Goal: Task Accomplishment & Management: Manage account settings

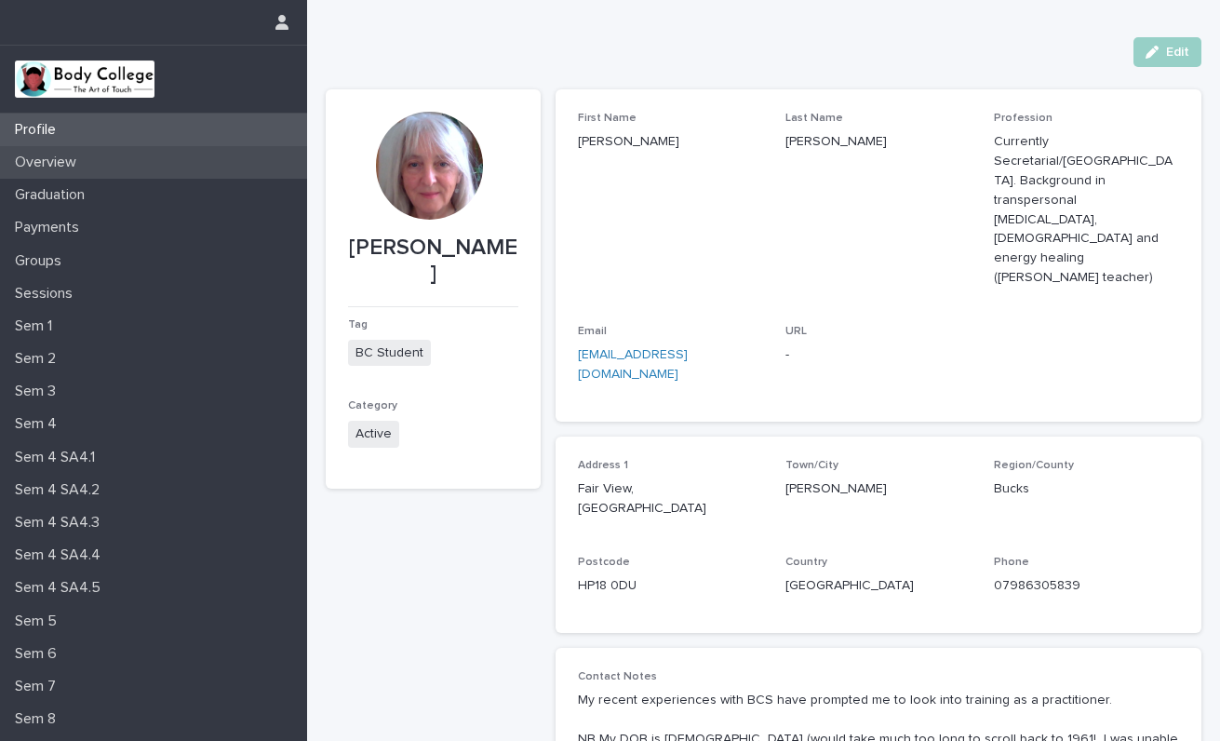
click at [61, 157] on p "Overview" at bounding box center [49, 163] width 84 height 18
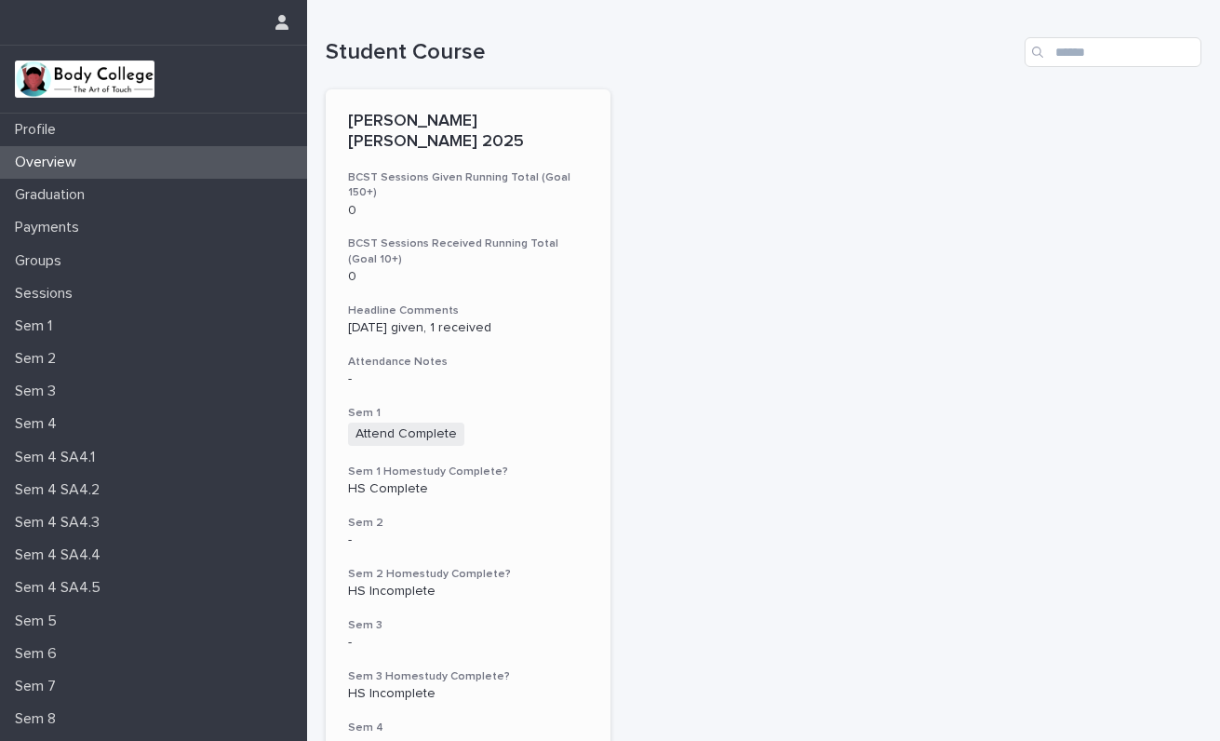
click at [536, 516] on h3 "Sem 2" at bounding box center [468, 523] width 240 height 15
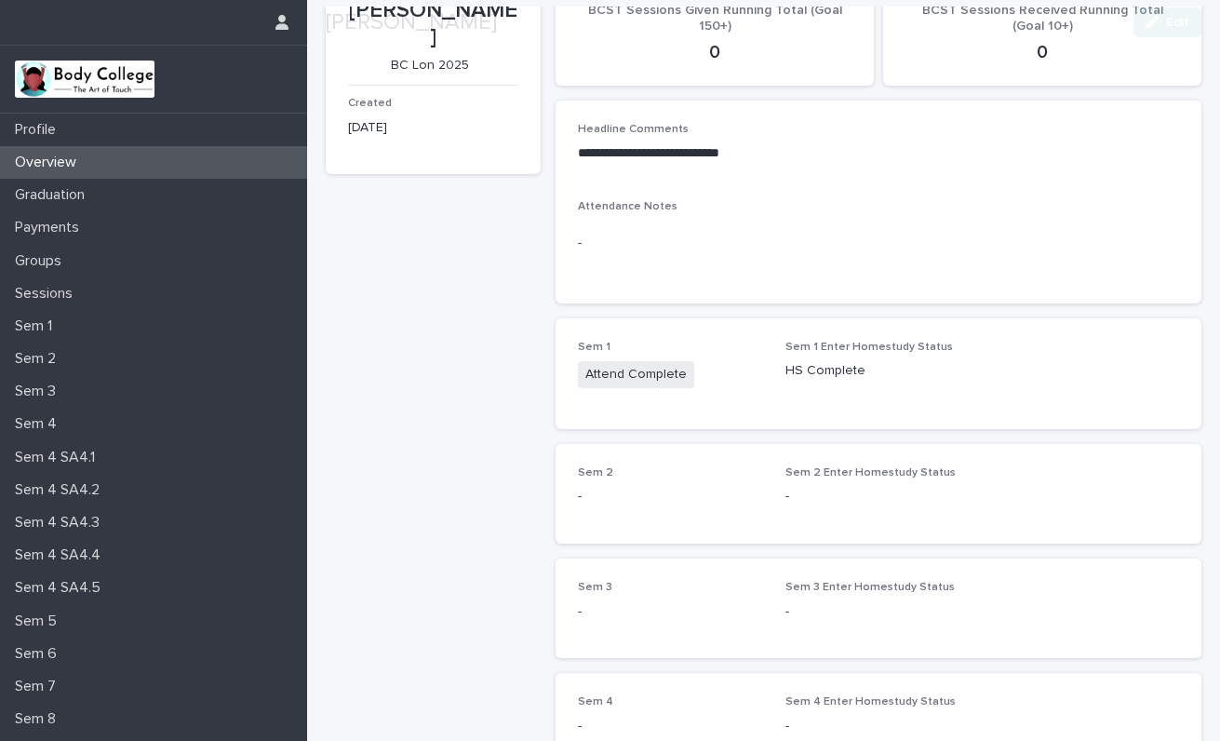
scroll to position [150, 0]
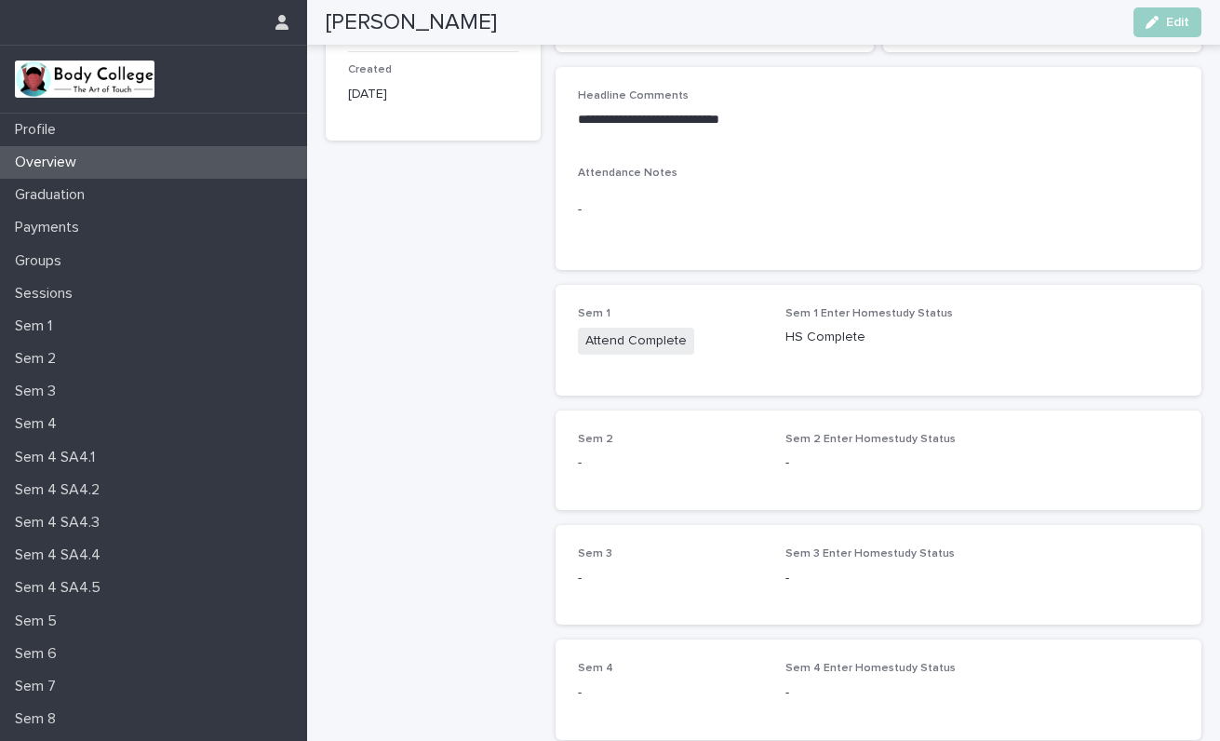
click at [901, 457] on p "-" at bounding box center [878, 463] width 185 height 20
click at [1182, 9] on button "Edit" at bounding box center [1168, 22] width 68 height 30
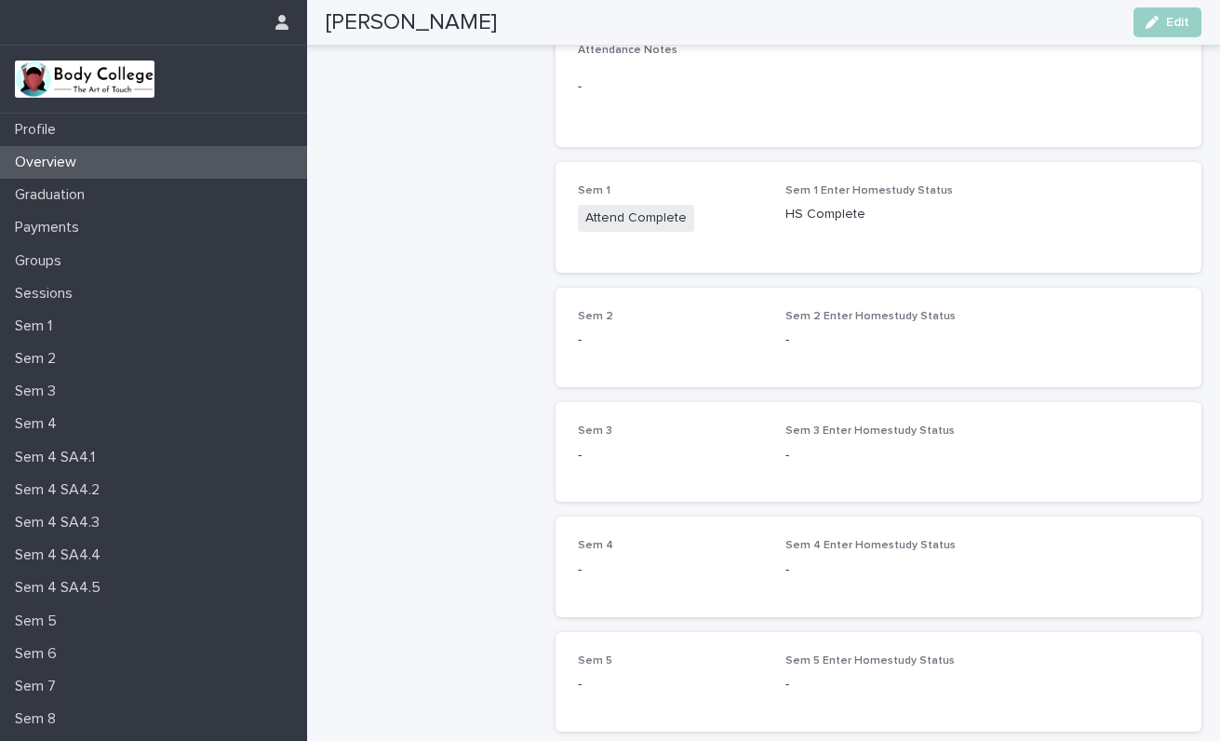
scroll to position [290, 0]
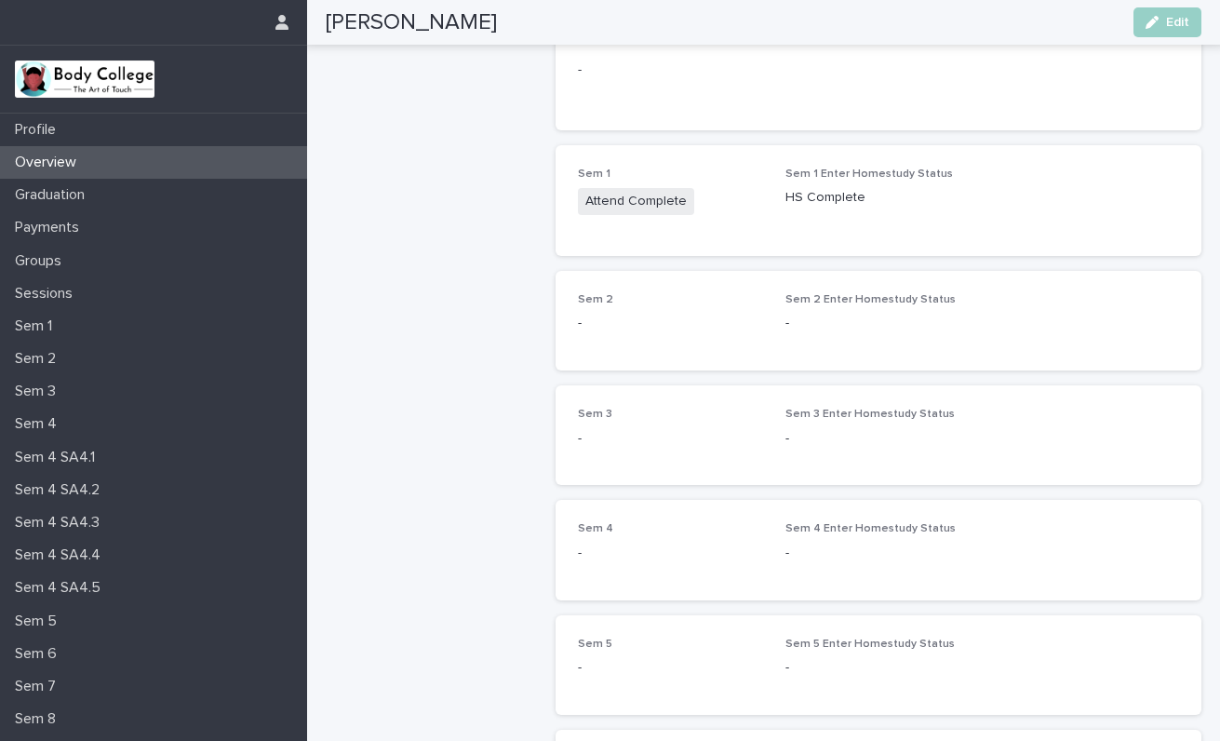
click at [594, 297] on span "Sem 2" at bounding box center [595, 299] width 35 height 11
click at [1175, 20] on span "Edit" at bounding box center [1177, 22] width 23 height 13
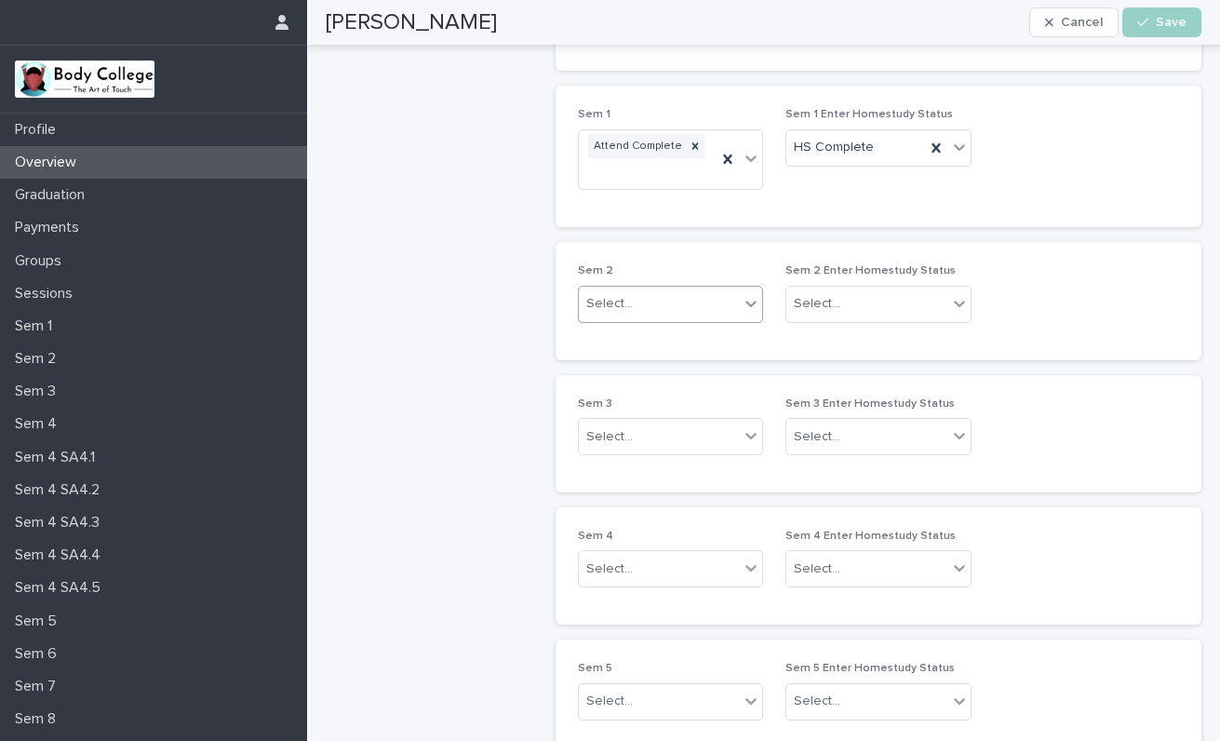
click at [746, 294] on icon at bounding box center [751, 303] width 19 height 19
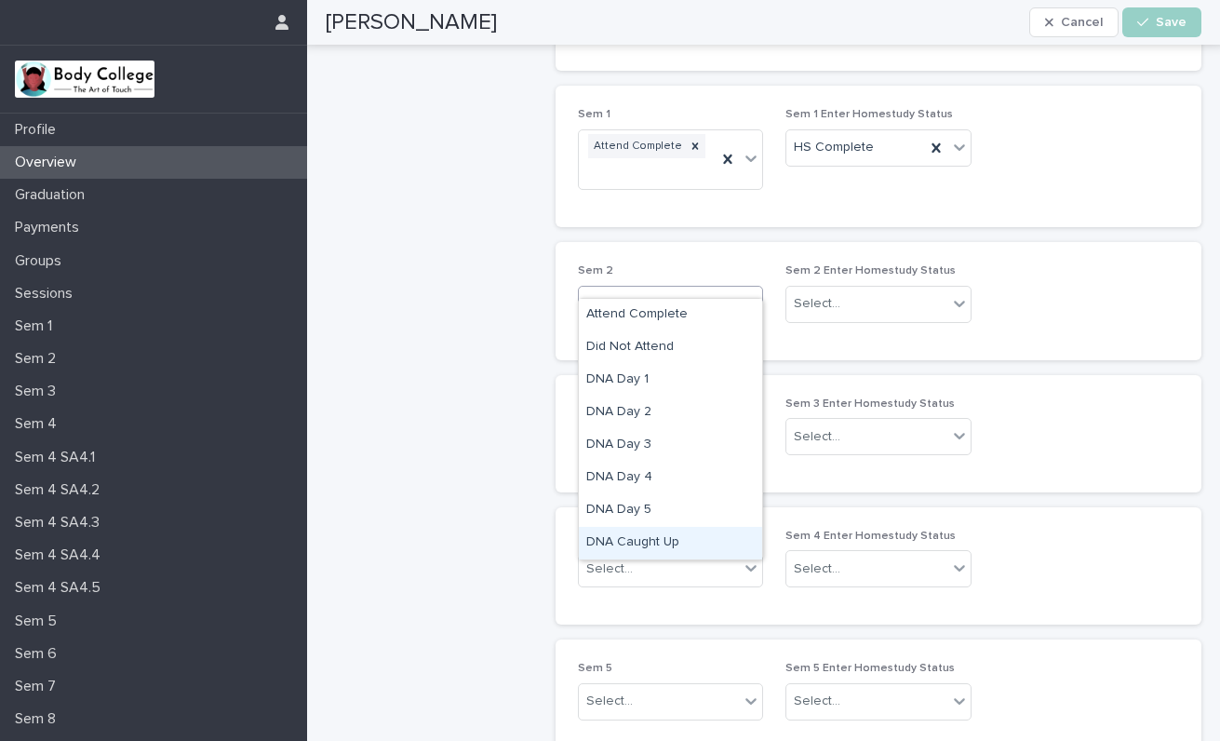
click at [640, 541] on div "DNA Caught Up" at bounding box center [670, 543] width 183 height 33
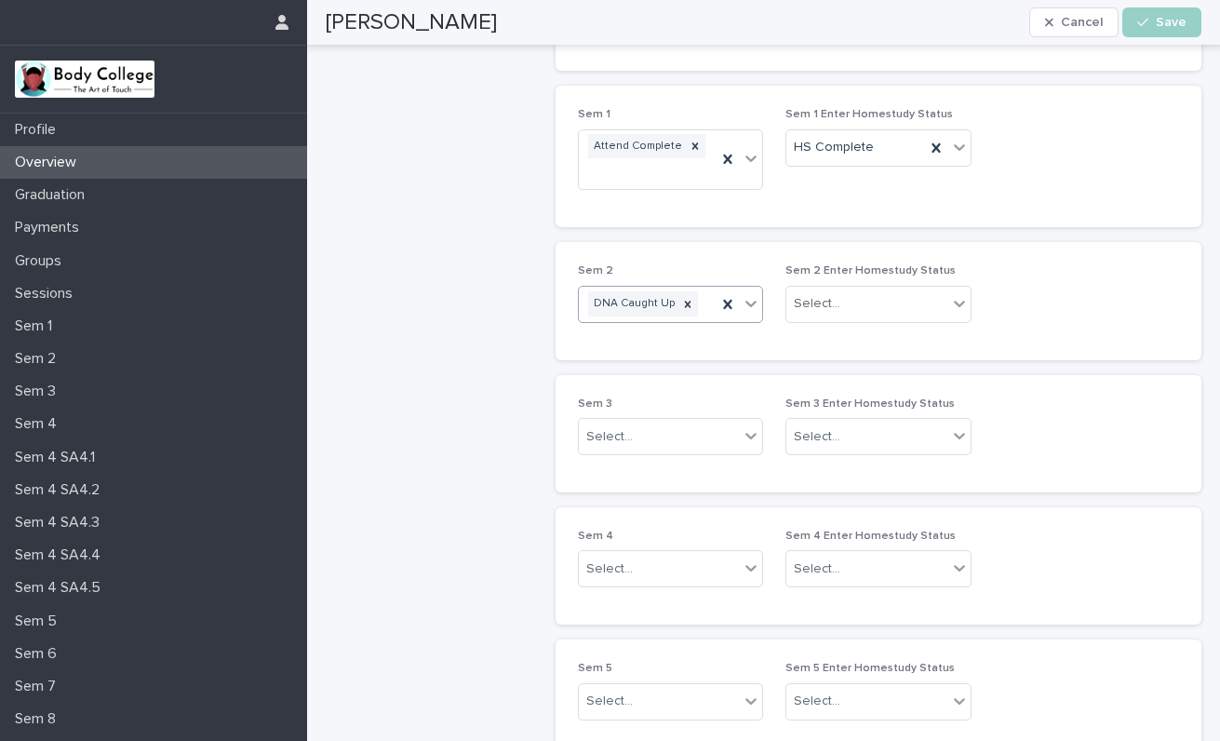
click at [750, 301] on icon at bounding box center [752, 304] width 11 height 7
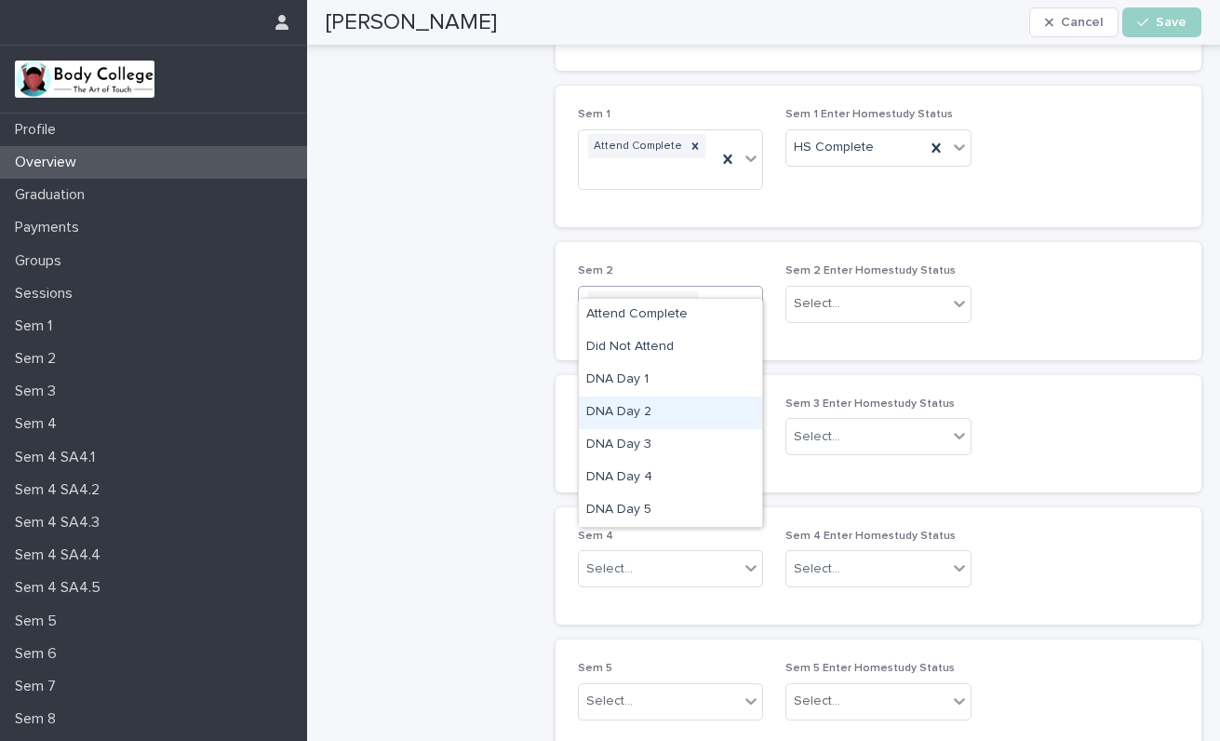
click at [625, 414] on div "DNA Day 2" at bounding box center [670, 413] width 183 height 33
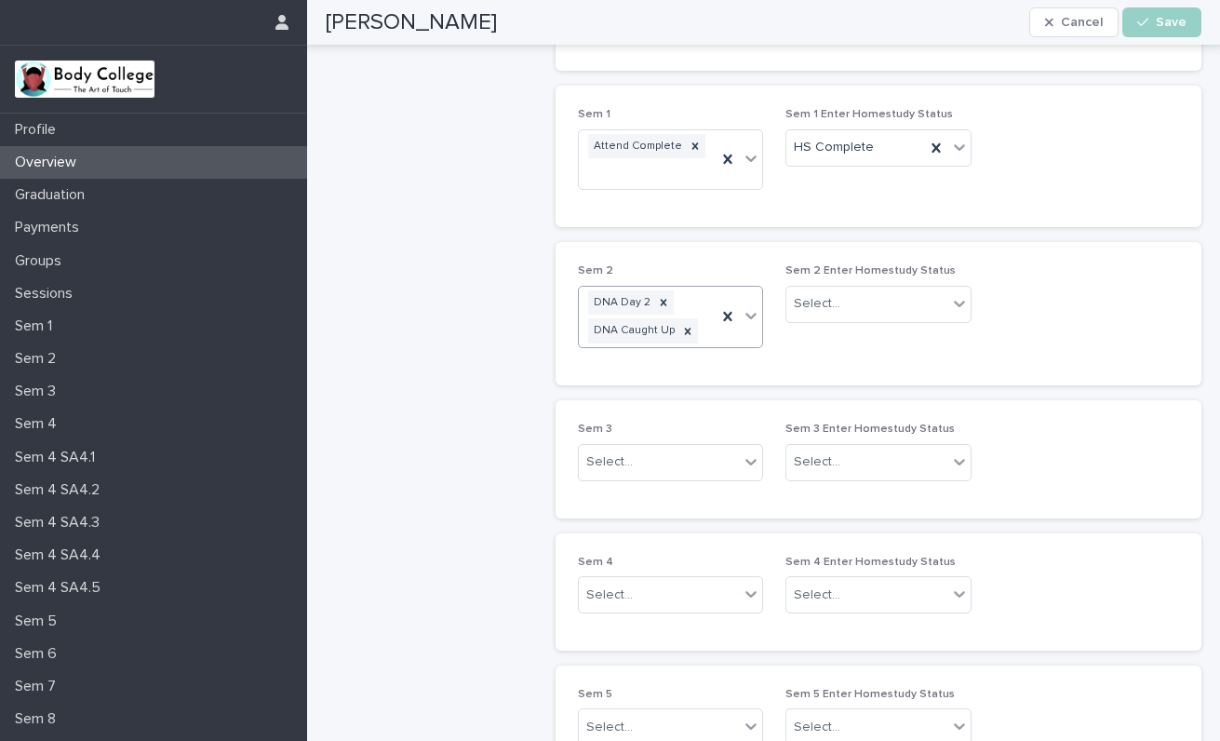
scroll to position [394, 0]
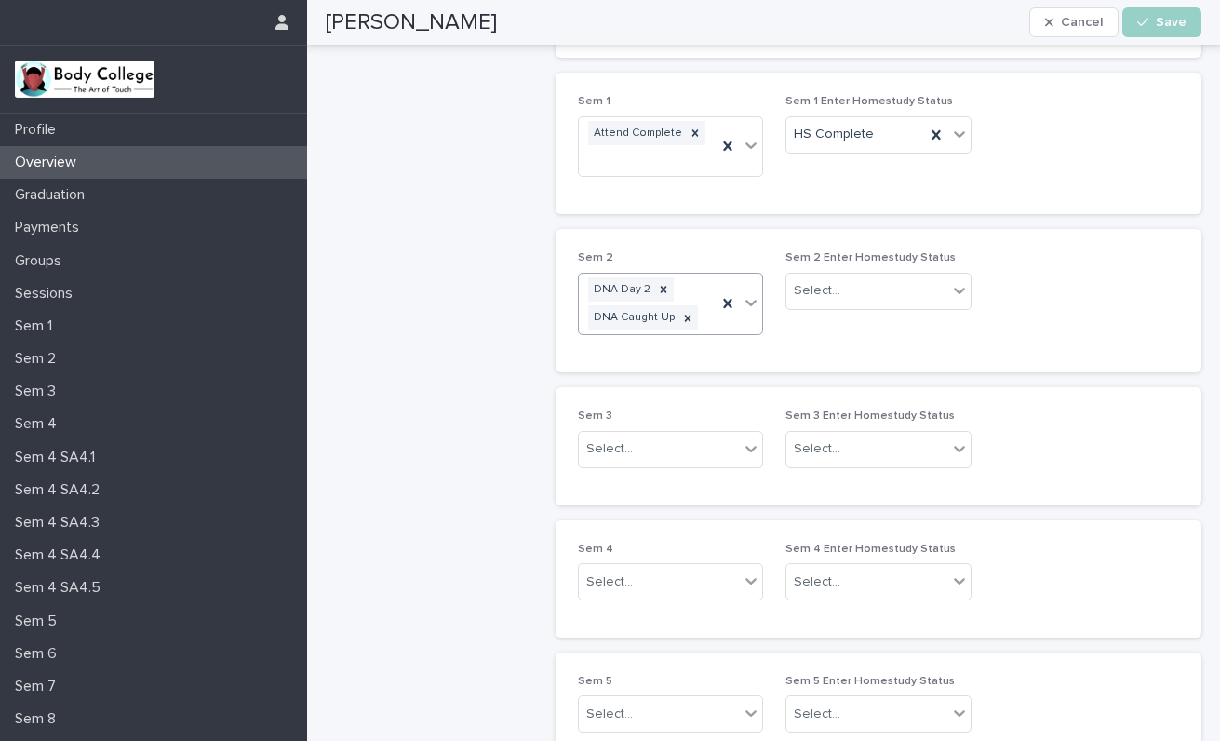
click at [753, 293] on icon at bounding box center [751, 302] width 19 height 19
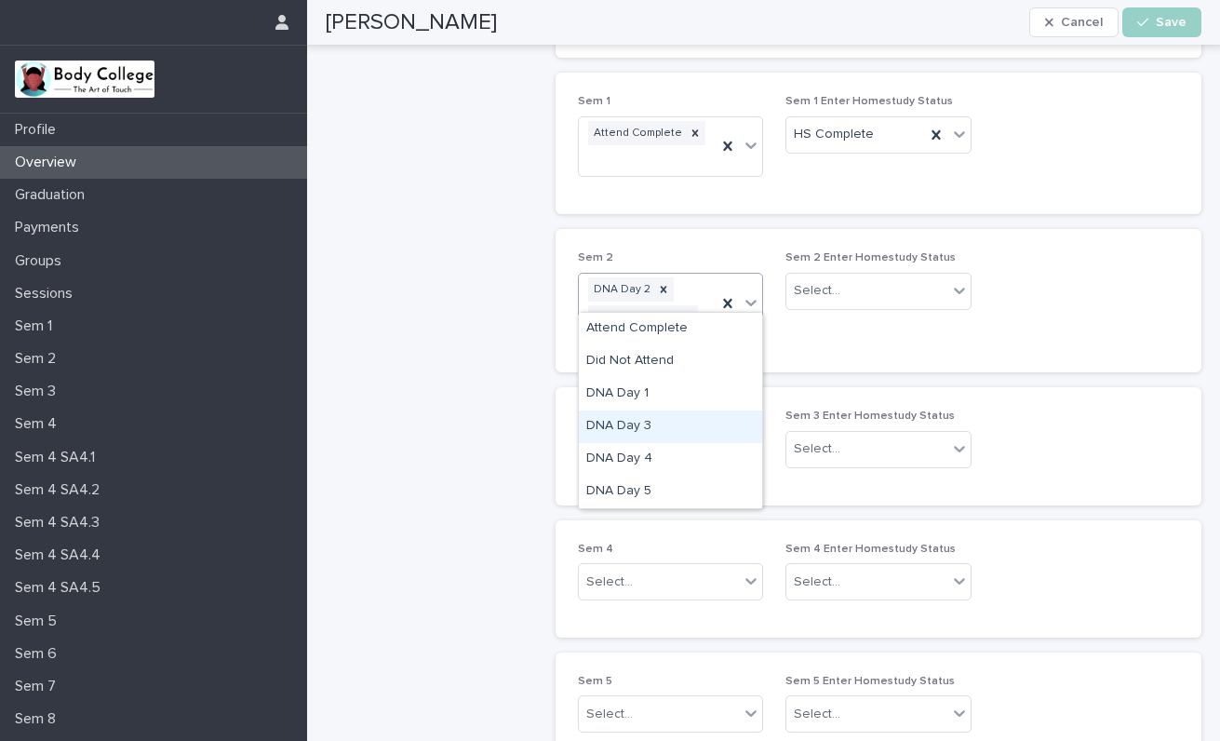
click at [620, 423] on div "DNA Day 3" at bounding box center [670, 427] width 183 height 33
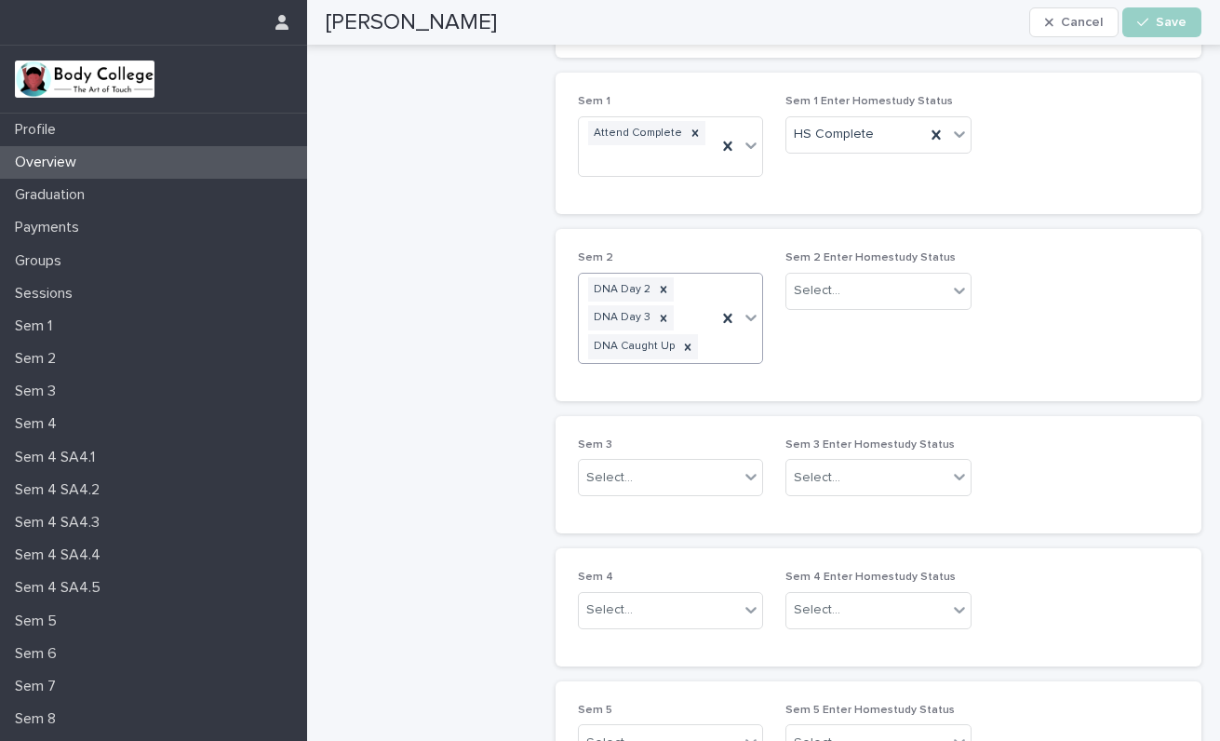
scroll to position [408, 0]
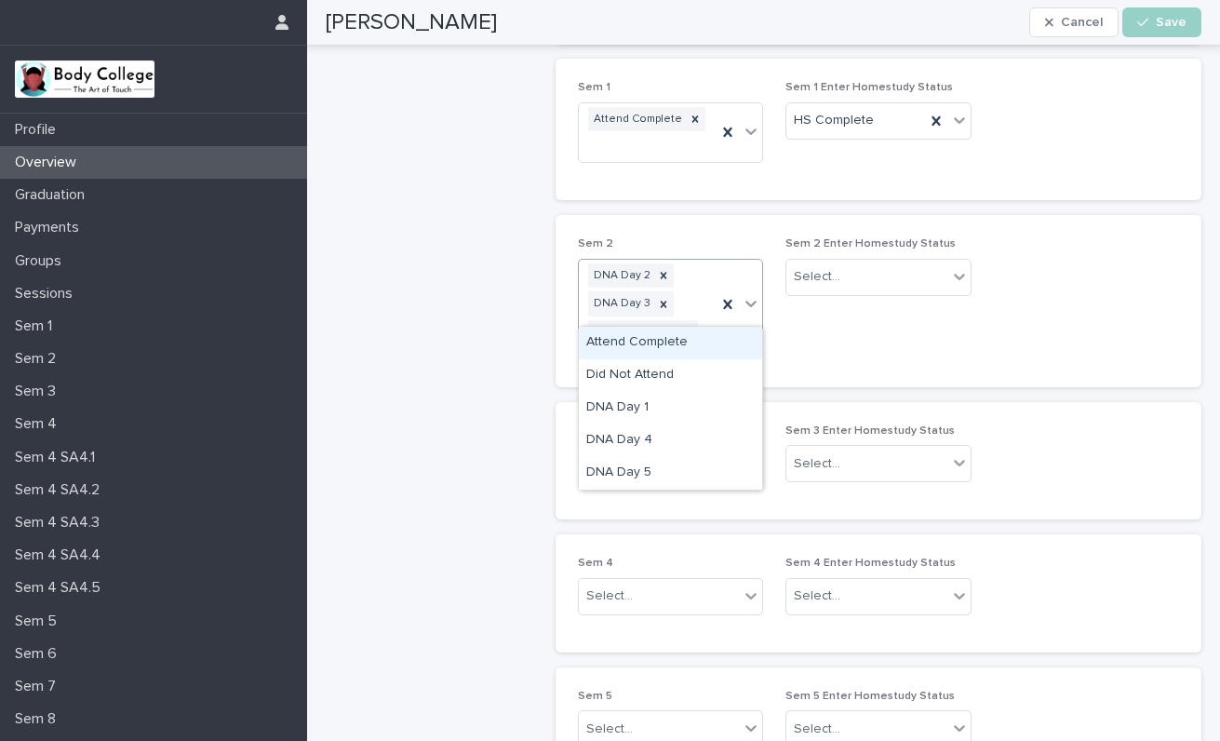
click at [750, 294] on icon at bounding box center [751, 303] width 19 height 19
click at [648, 430] on div "DNA Day 4" at bounding box center [670, 440] width 183 height 33
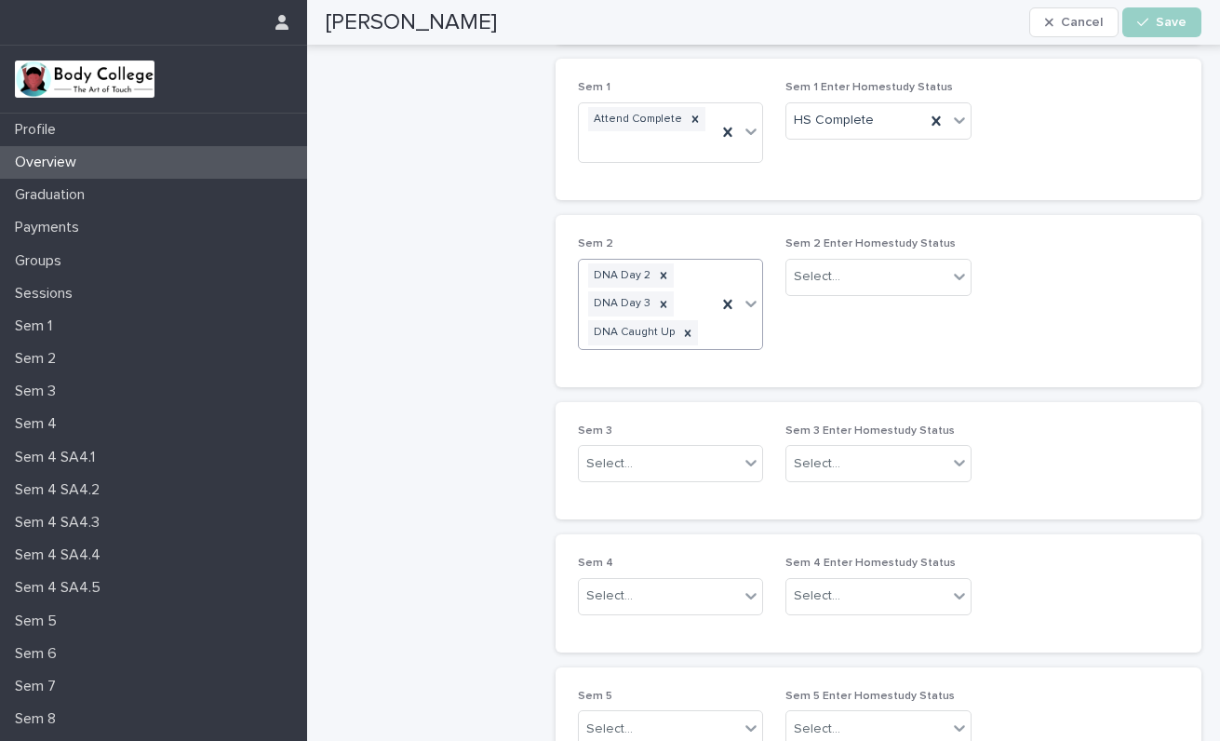
scroll to position [423, 0]
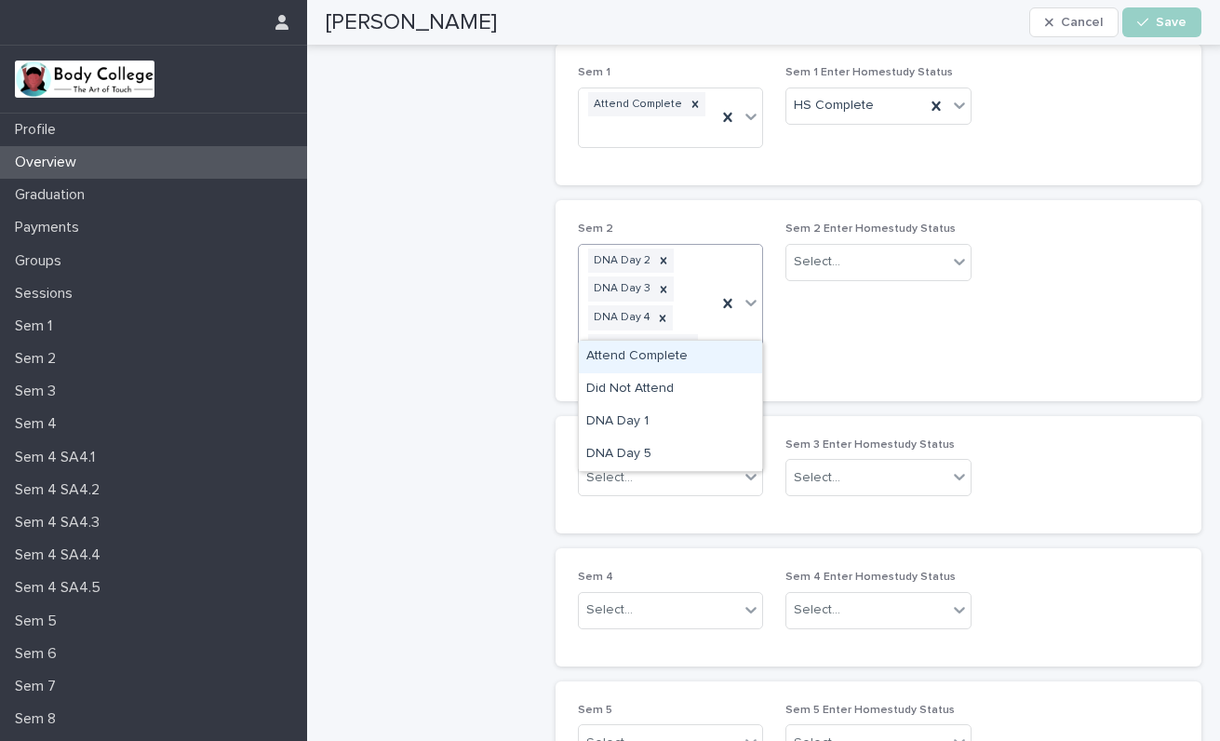
click at [750, 293] on icon at bounding box center [751, 302] width 19 height 19
click at [633, 454] on div "DNA Day 5" at bounding box center [670, 454] width 183 height 33
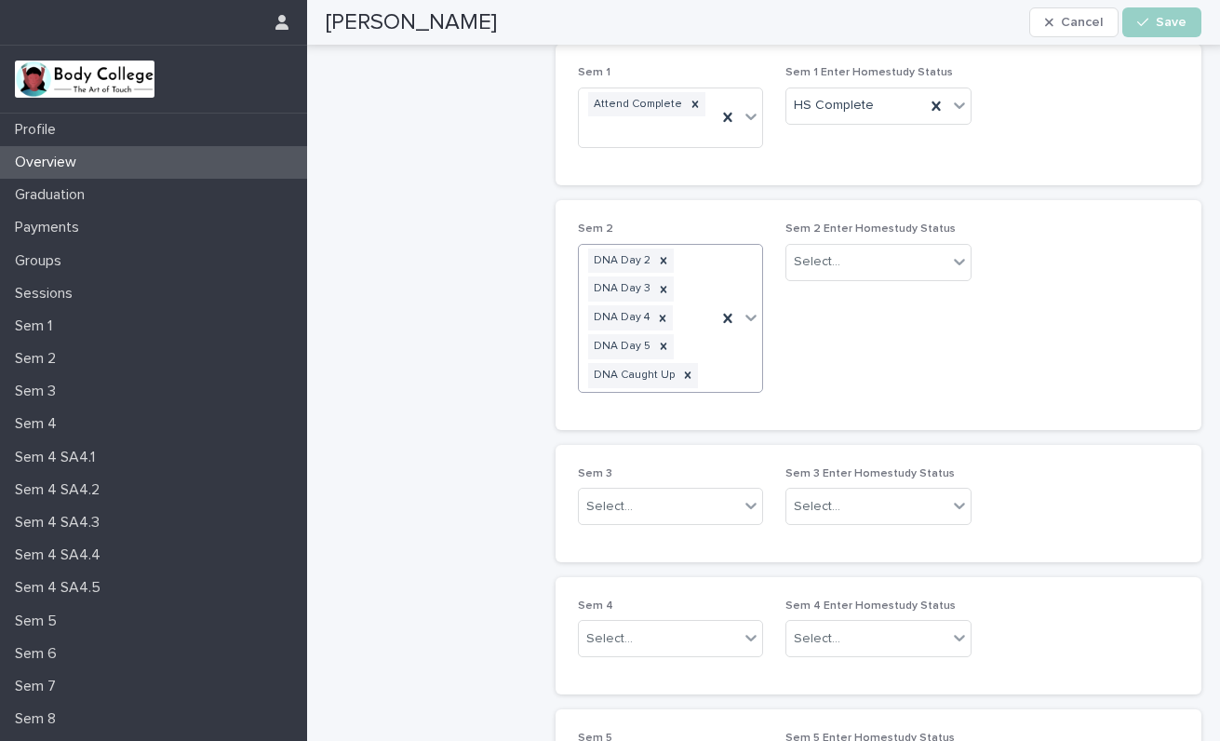
scroll to position [437, 0]
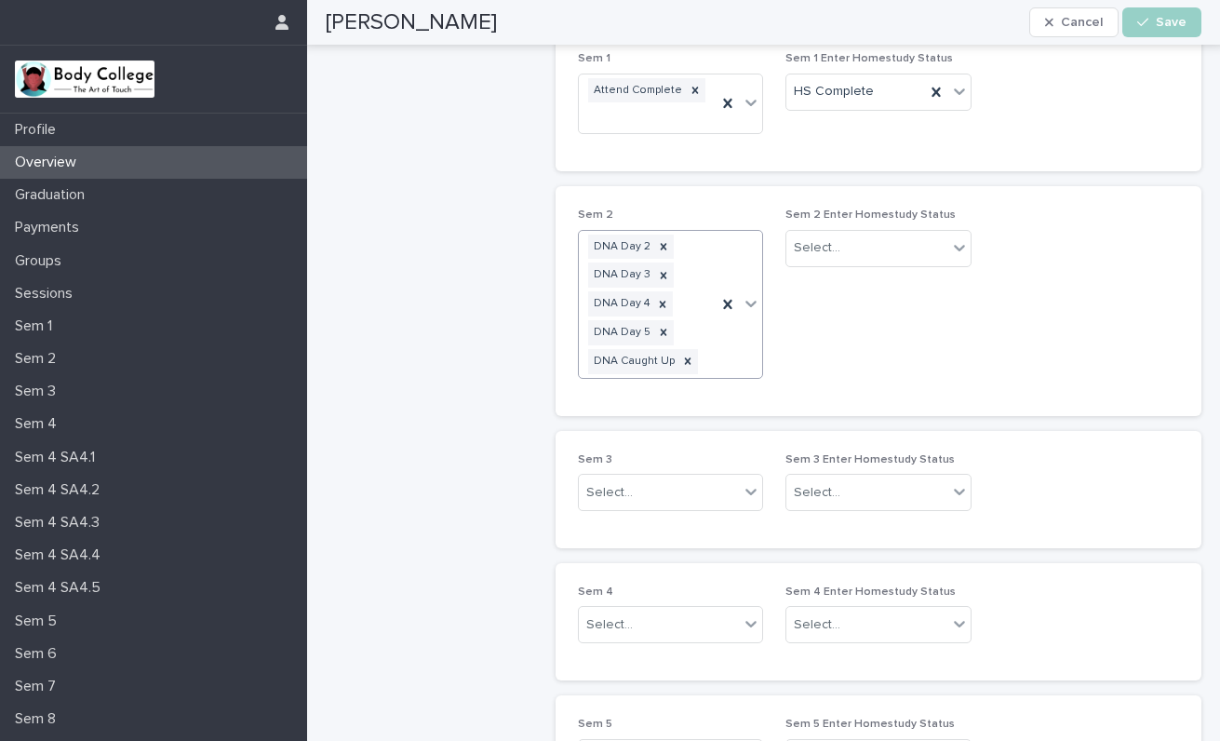
click at [976, 302] on div "Sem 2 option DNA Day 5, selected. 0 results available. Select is focused ,type …" at bounding box center [878, 301] width 601 height 184
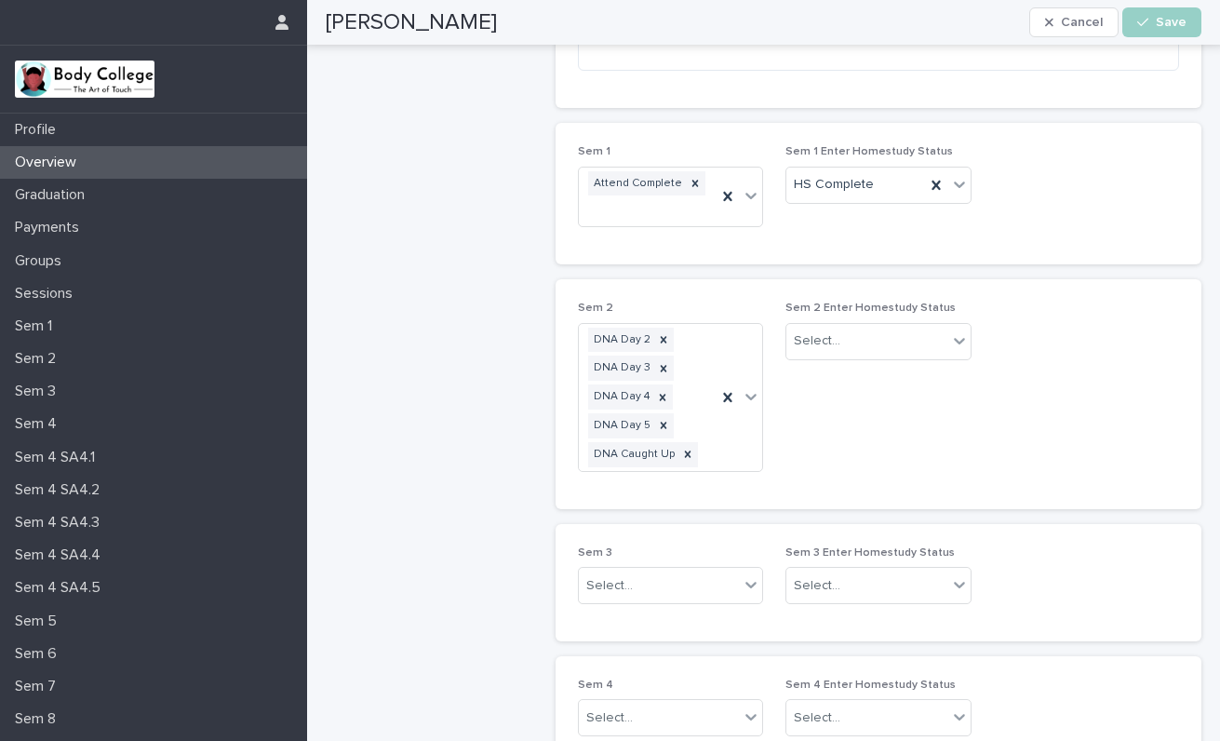
scroll to position [323, 0]
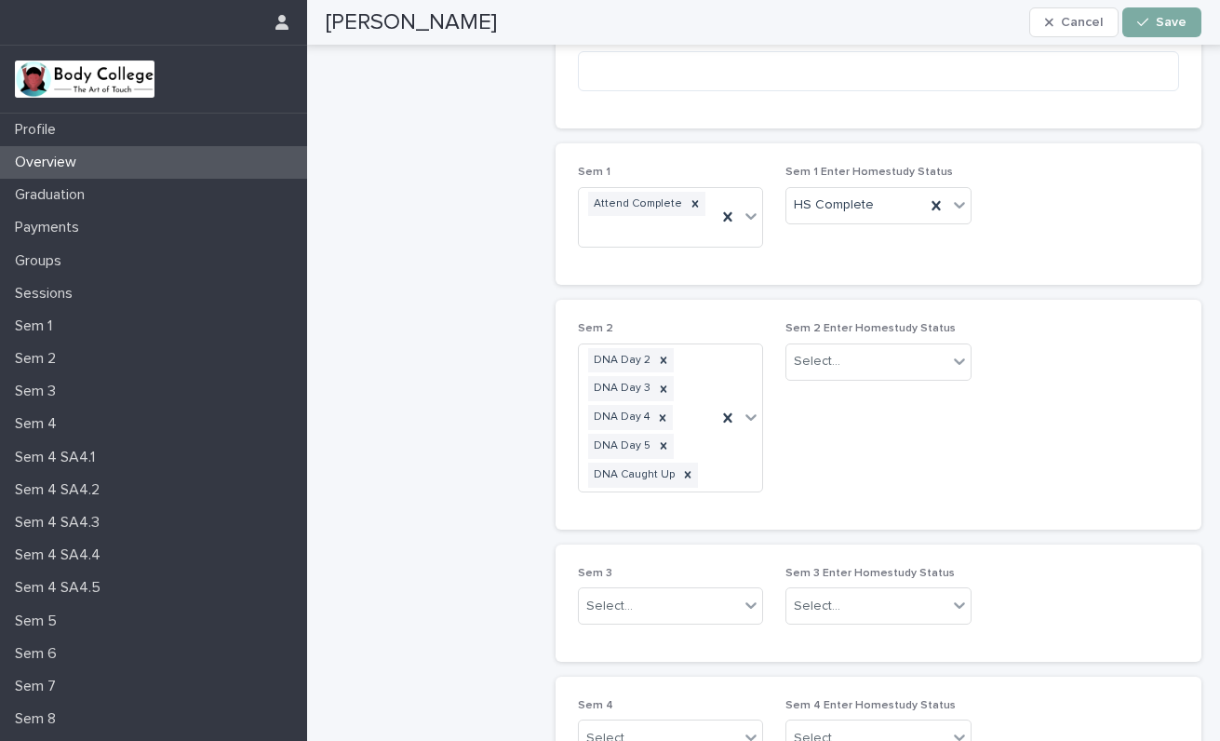
click at [1176, 23] on span "Save" at bounding box center [1171, 22] width 31 height 13
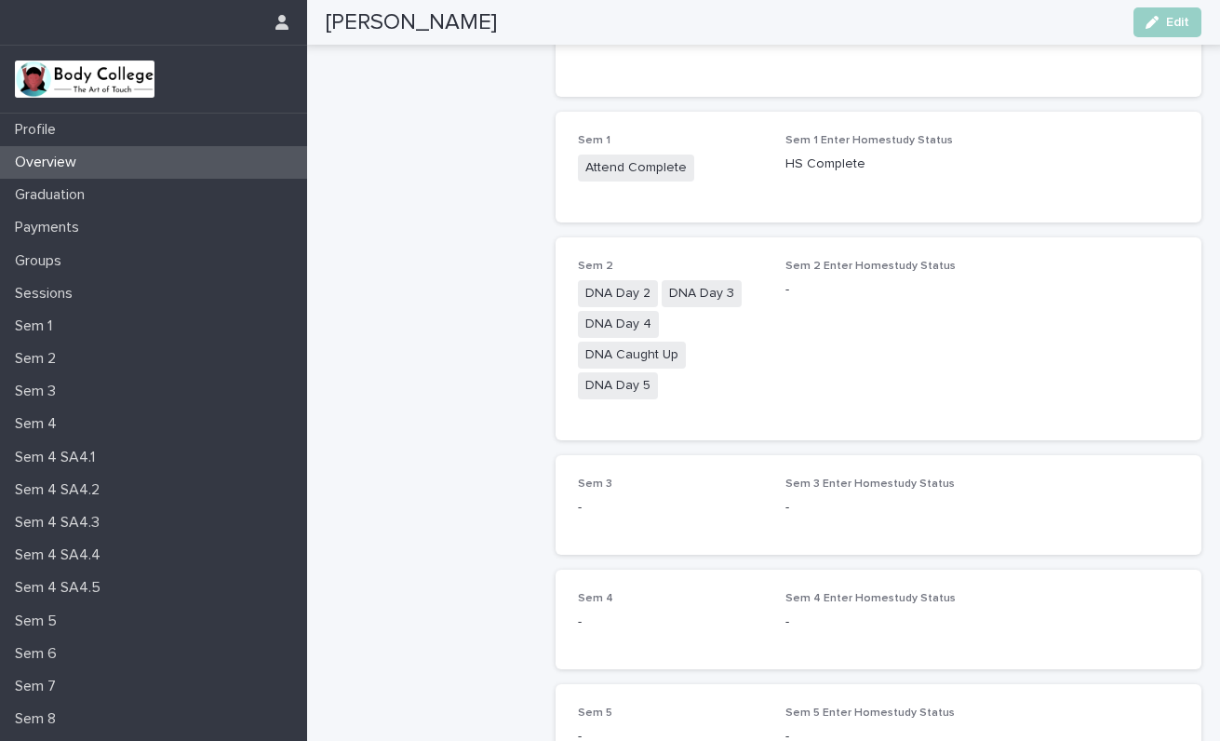
scroll to position [219, 0]
